Goal: Information Seeking & Learning: Understand process/instructions

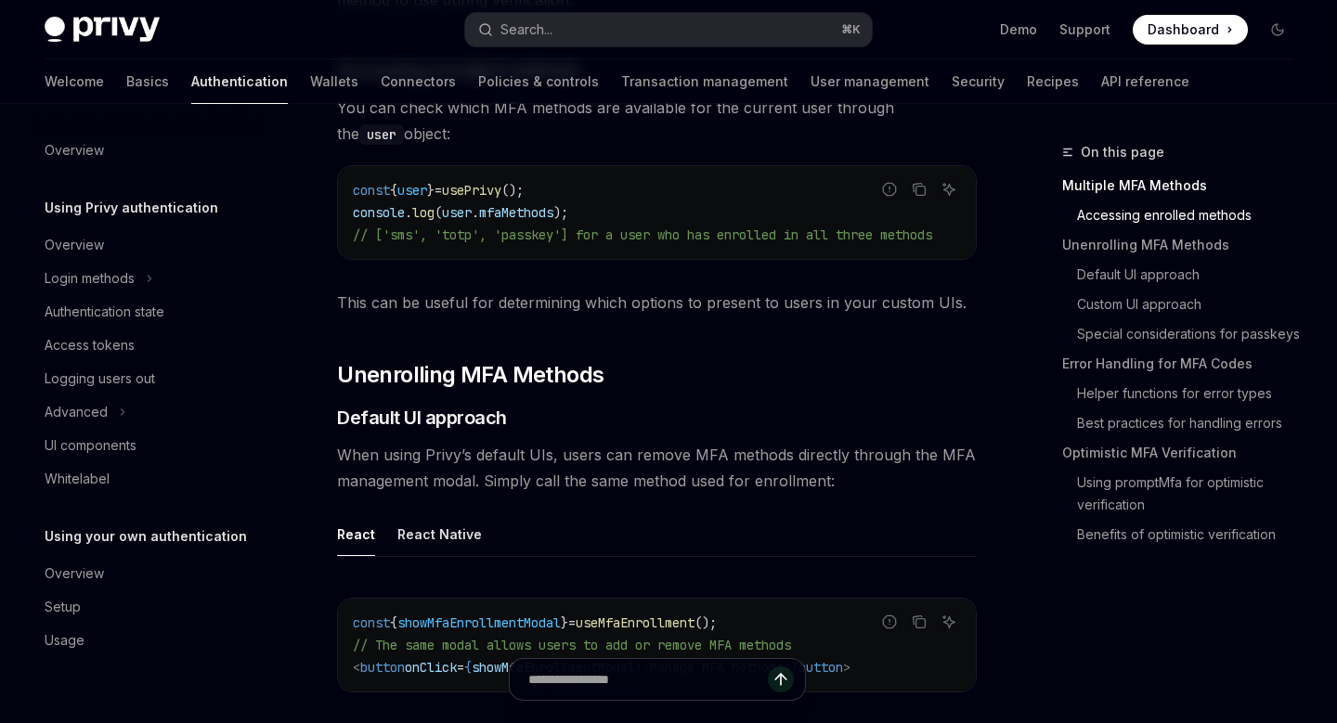
scroll to position [2307, 0]
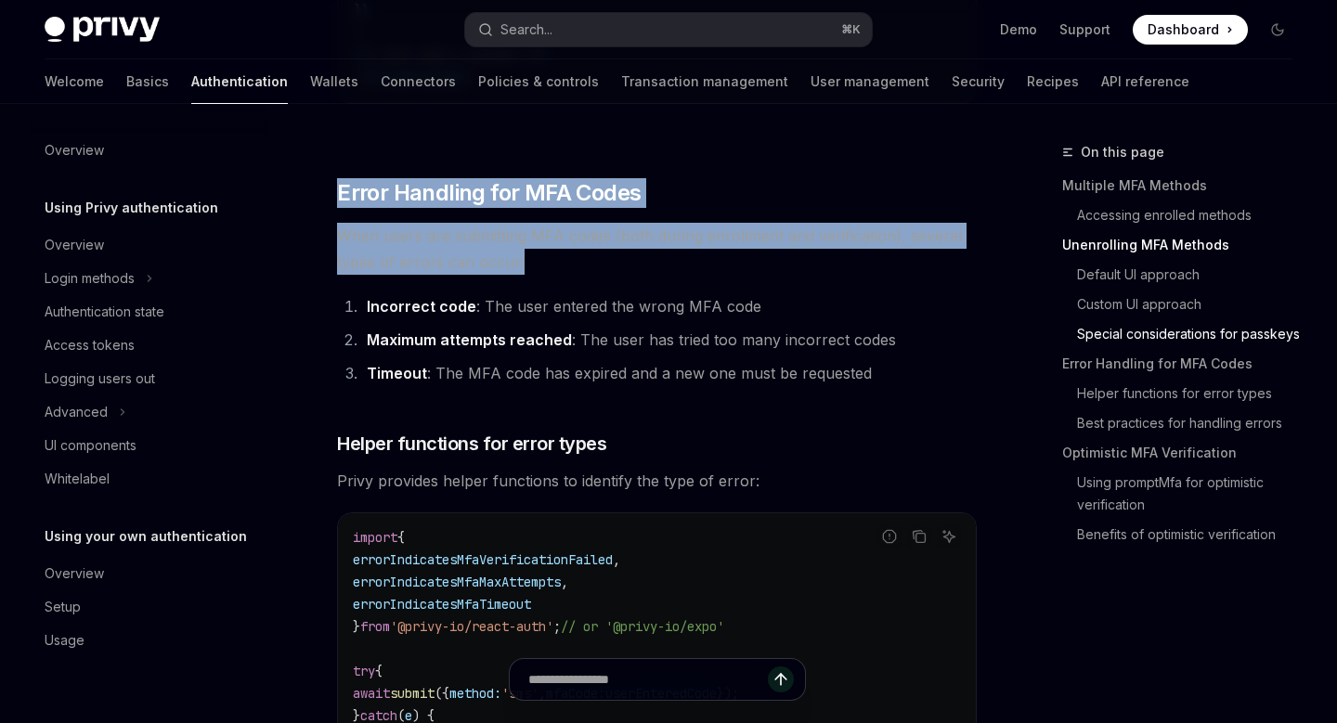
drag, startPoint x: 338, startPoint y: 213, endPoint x: 764, endPoint y: 307, distance: 436.7
click at [764, 307] on div "​ Multiple MFA Methods Privy allows users to register multiple MFA methods (e.g…" at bounding box center [657, 216] width 640 height 4634
click at [752, 298] on div at bounding box center [752, 298] width 0 height 0
click at [500, 275] on span "When users are submitting MFA codes (both during enrollment and verification), …" at bounding box center [657, 249] width 640 height 52
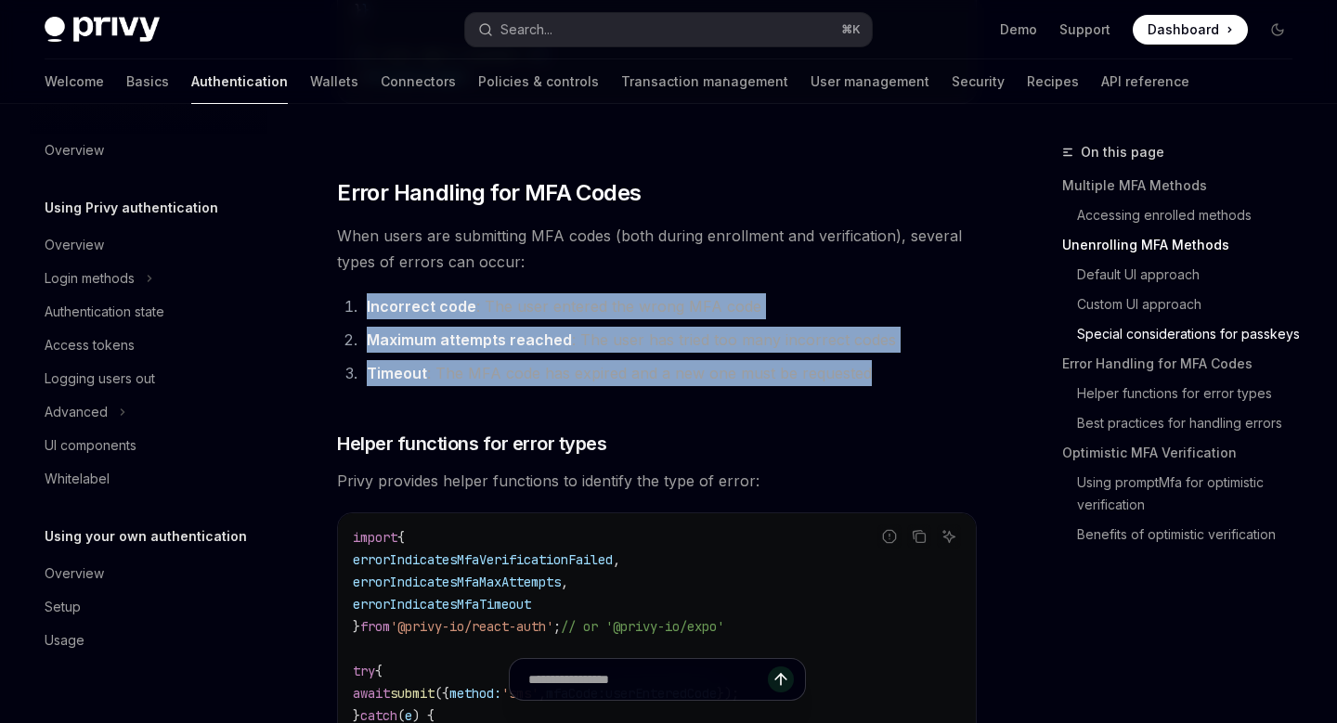
drag, startPoint x: 364, startPoint y: 327, endPoint x: 903, endPoint y: 397, distance: 543.1
click at [903, 386] on ol "Incorrect code : The user entered the wrong MFA code Maximum attempts reached :…" at bounding box center [657, 339] width 640 height 93
click at [891, 406] on div at bounding box center [891, 406] width 0 height 0
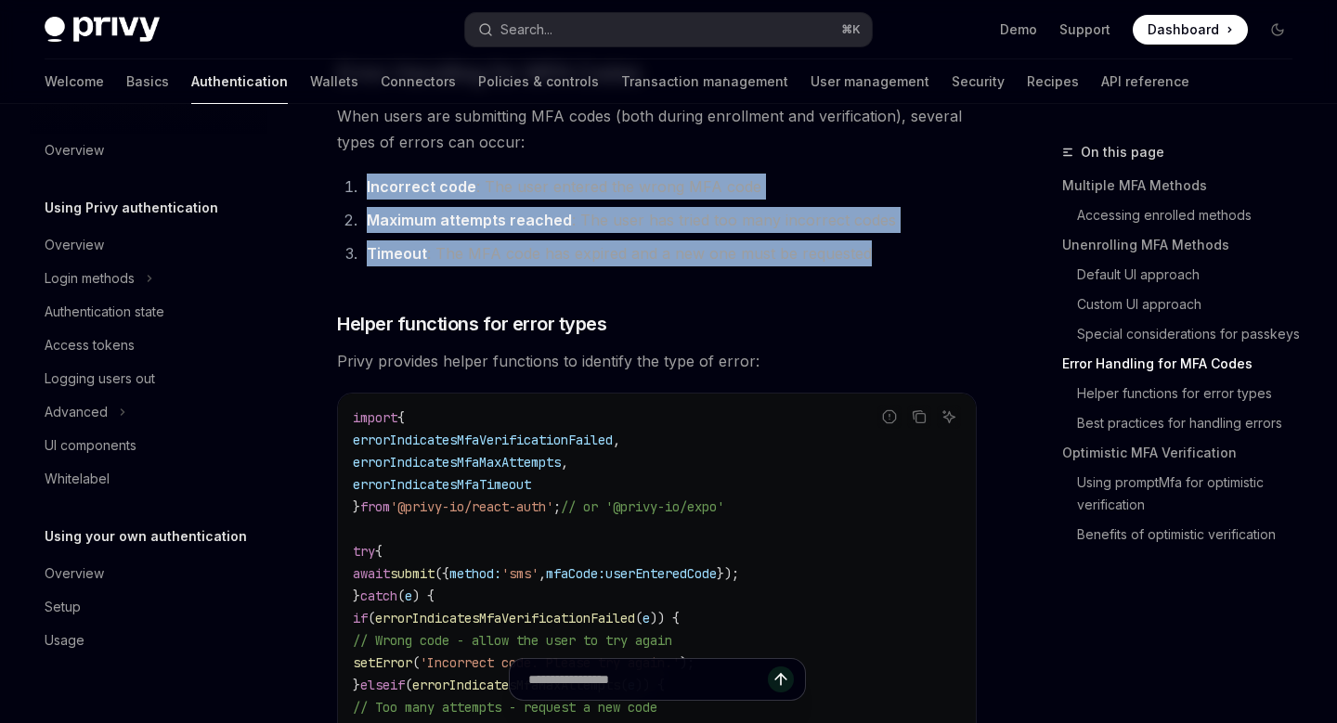
scroll to position [2431, 0]
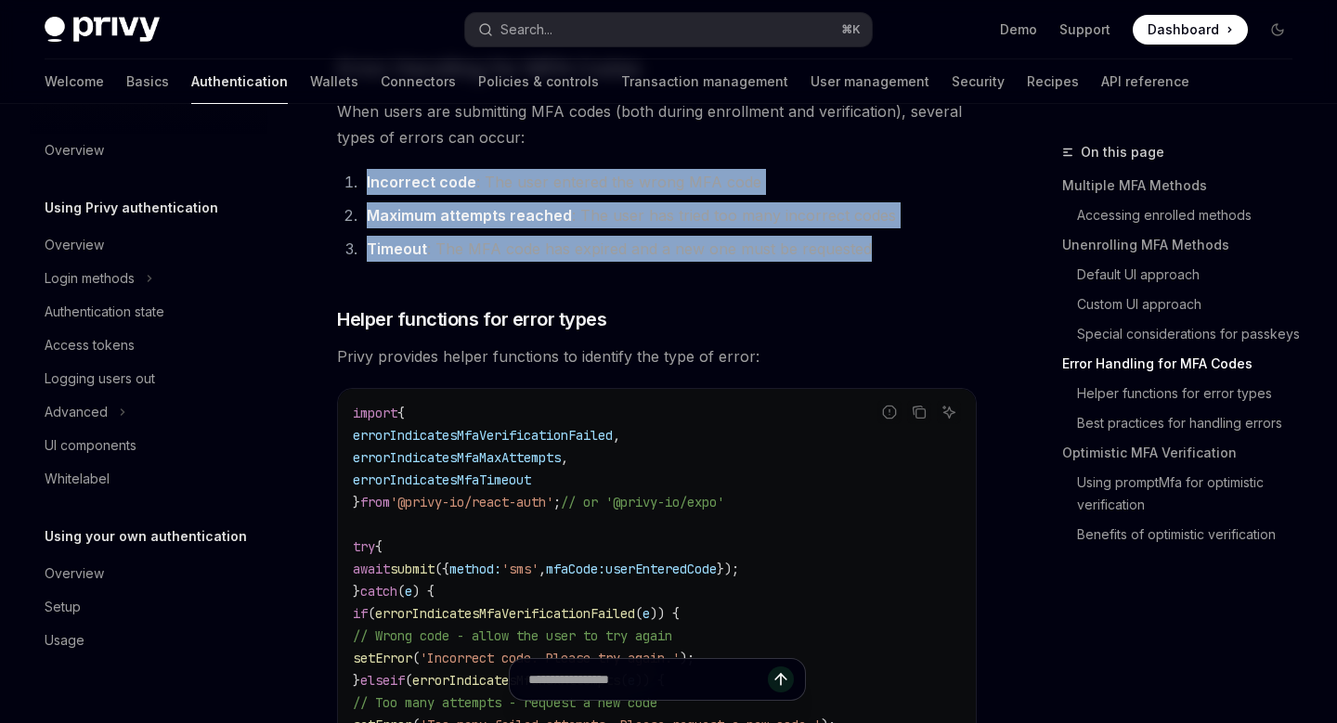
click at [848, 217] on ol "Incorrect code : The user entered the wrong MFA code Maximum attempts reached :…" at bounding box center [657, 215] width 640 height 93
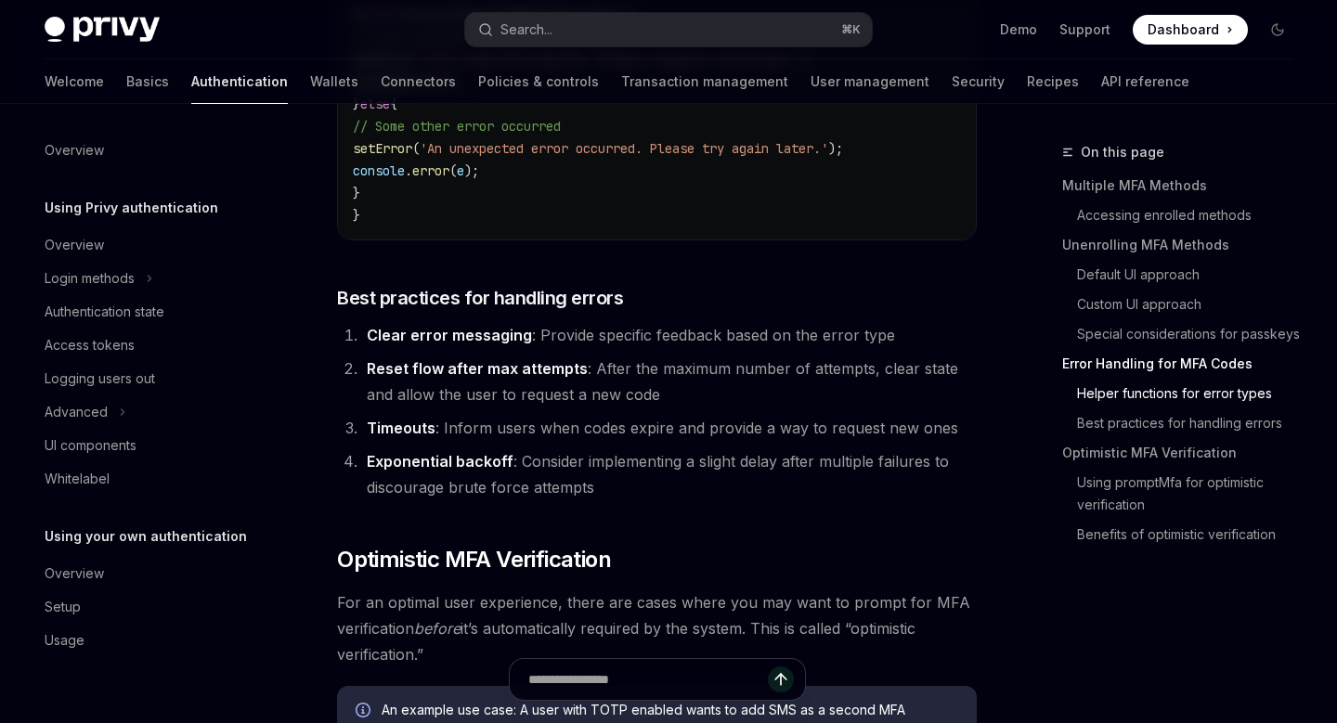
scroll to position [3314, 0]
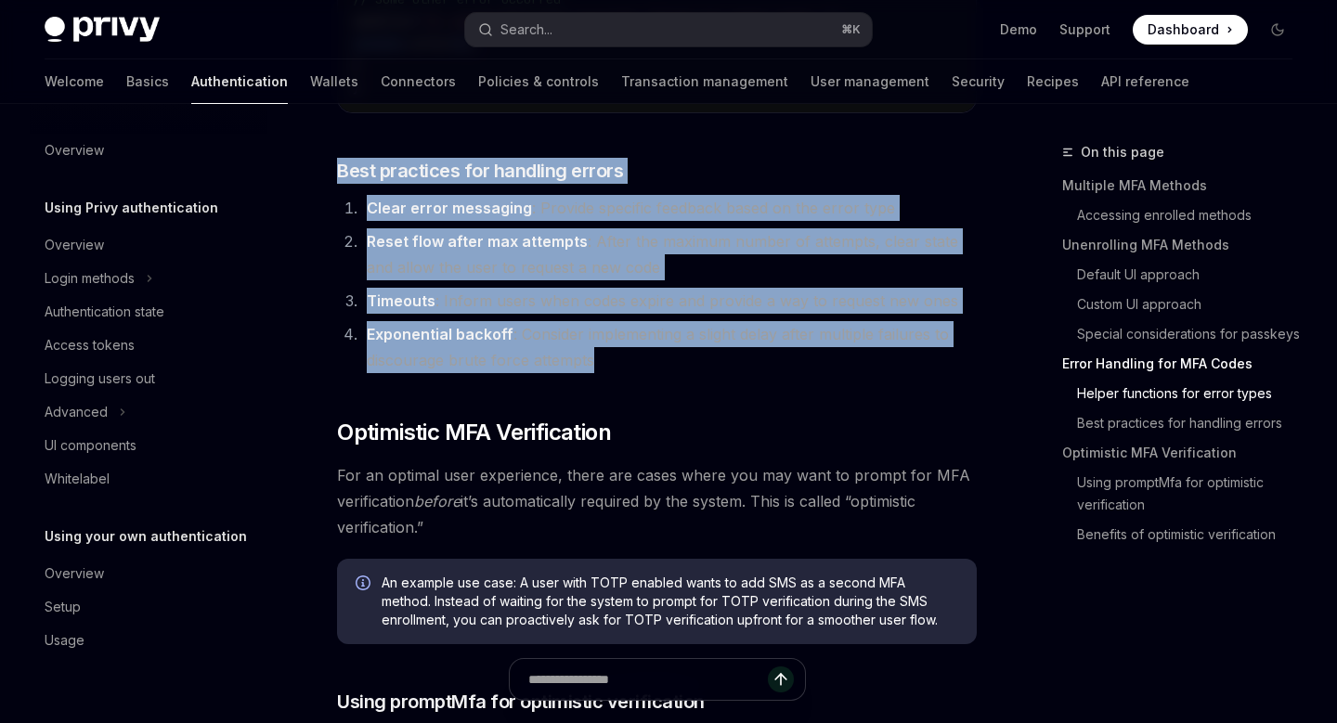
drag, startPoint x: 603, startPoint y: 384, endPoint x: 321, endPoint y: 157, distance: 361.9
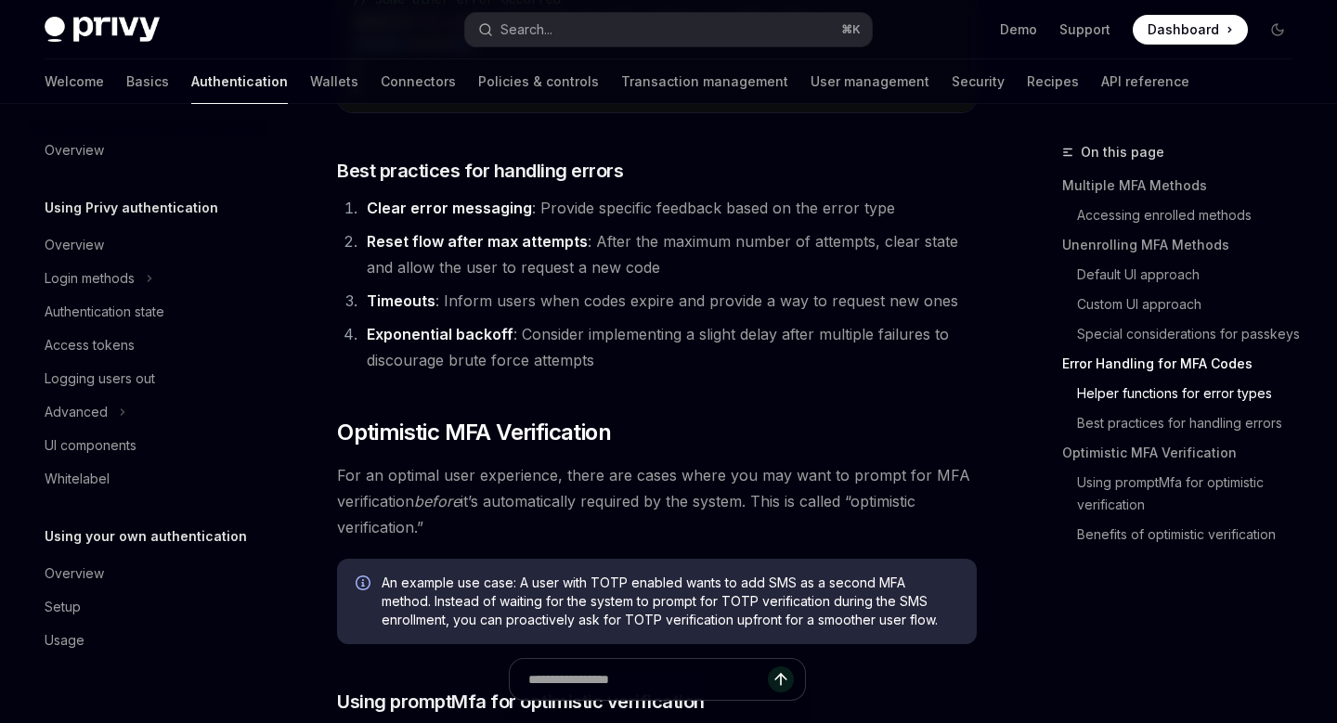
click at [639, 280] on li "Reset flow after [PERSON_NAME] attempts : After the maximum number of attempts,…" at bounding box center [669, 254] width 616 height 52
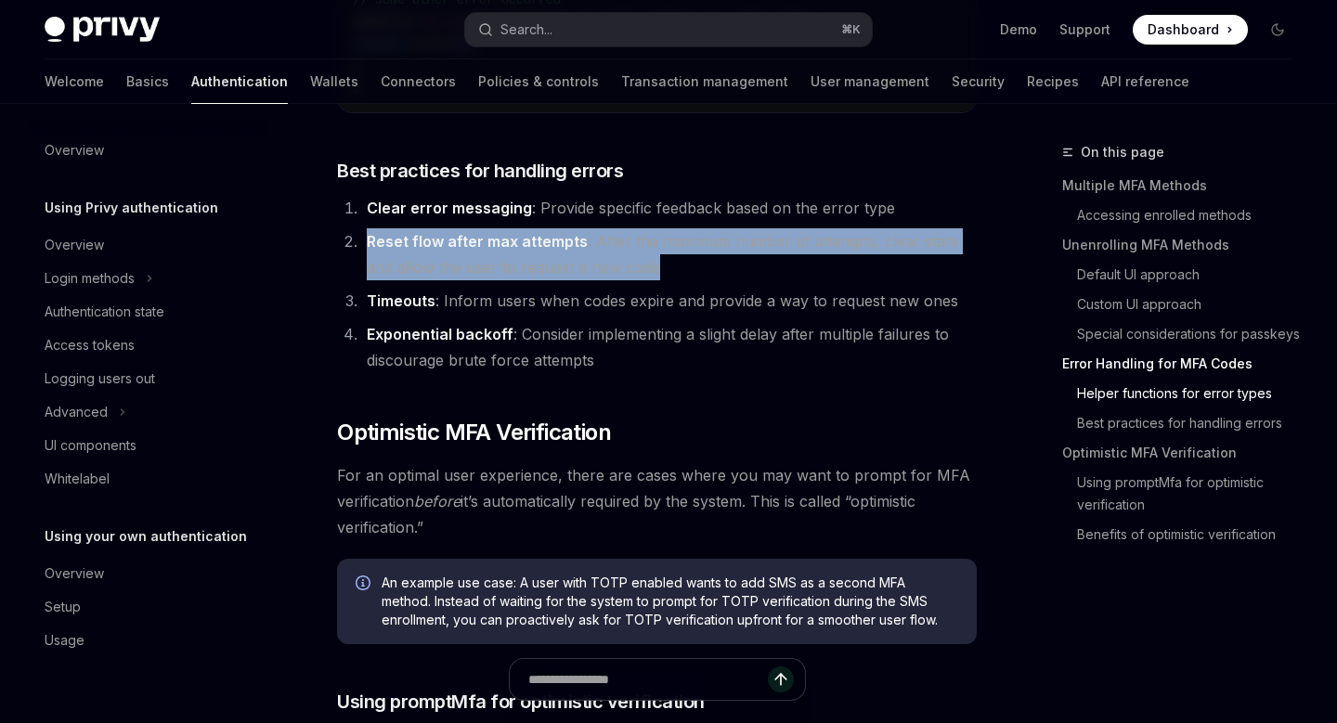
drag, startPoint x: 638, startPoint y: 296, endPoint x: 368, endPoint y: 268, distance: 271.7
click at [368, 268] on li "Reset flow after [PERSON_NAME] attempts : After the maximum number of attempts,…" at bounding box center [669, 254] width 616 height 52
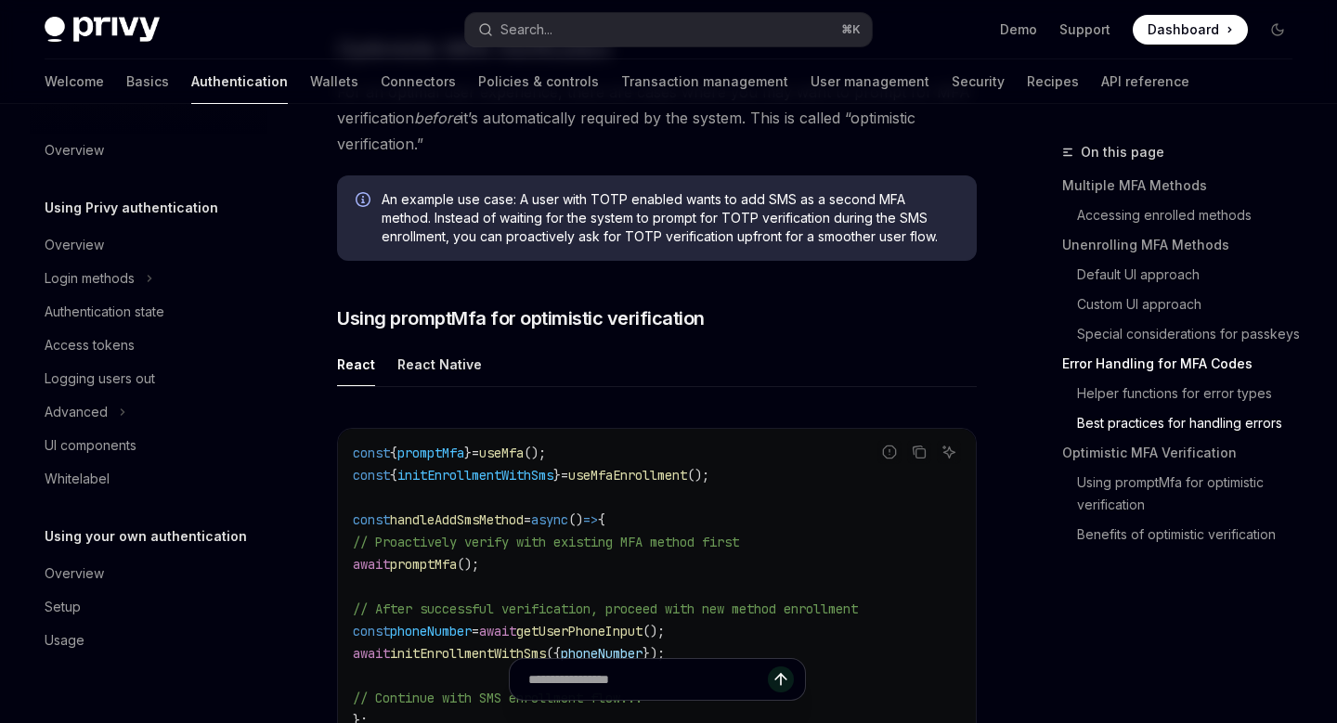
scroll to position [3576, 0]
